Goal: Transaction & Acquisition: Purchase product/service

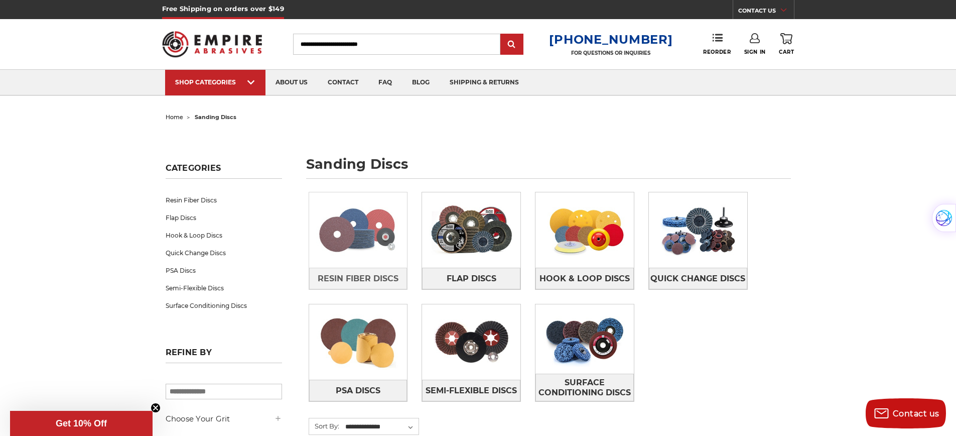
click at [349, 246] on img at bounding box center [358, 229] width 98 height 69
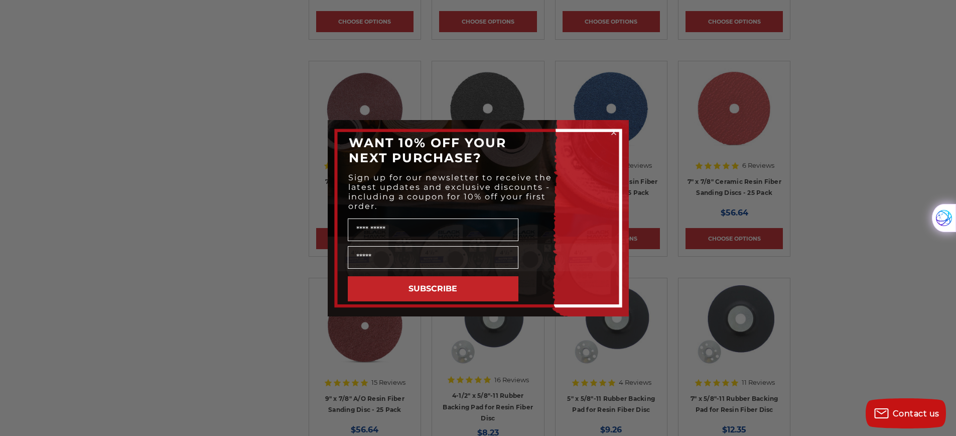
scroll to position [616, 0]
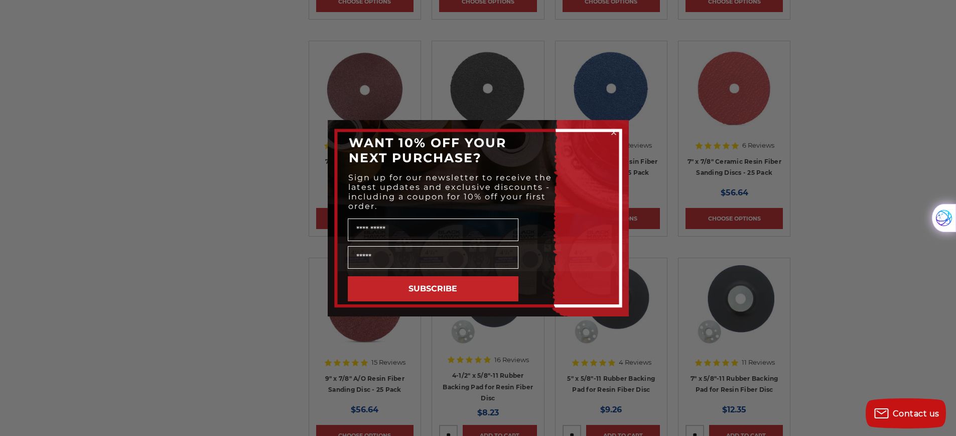
click at [688, 290] on div "Close dialog WANT 10% OFF YOUR NEXT PURCHASE? Sign up for our newsletter to rec…" at bounding box center [478, 218] width 956 height 436
click at [655, 134] on div "Close dialog WANT 10% OFF YOUR NEXT PURCHASE? Sign up for our newsletter to rec…" at bounding box center [478, 218] width 956 height 436
click at [612, 131] on icon "Close dialog" at bounding box center [614, 132] width 4 height 4
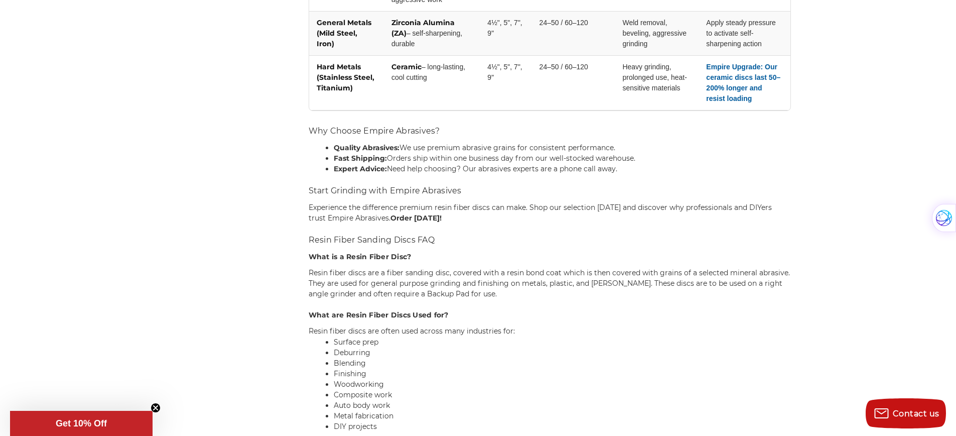
scroll to position [1613, 0]
